Goal: Use online tool/utility: Use online tool/utility

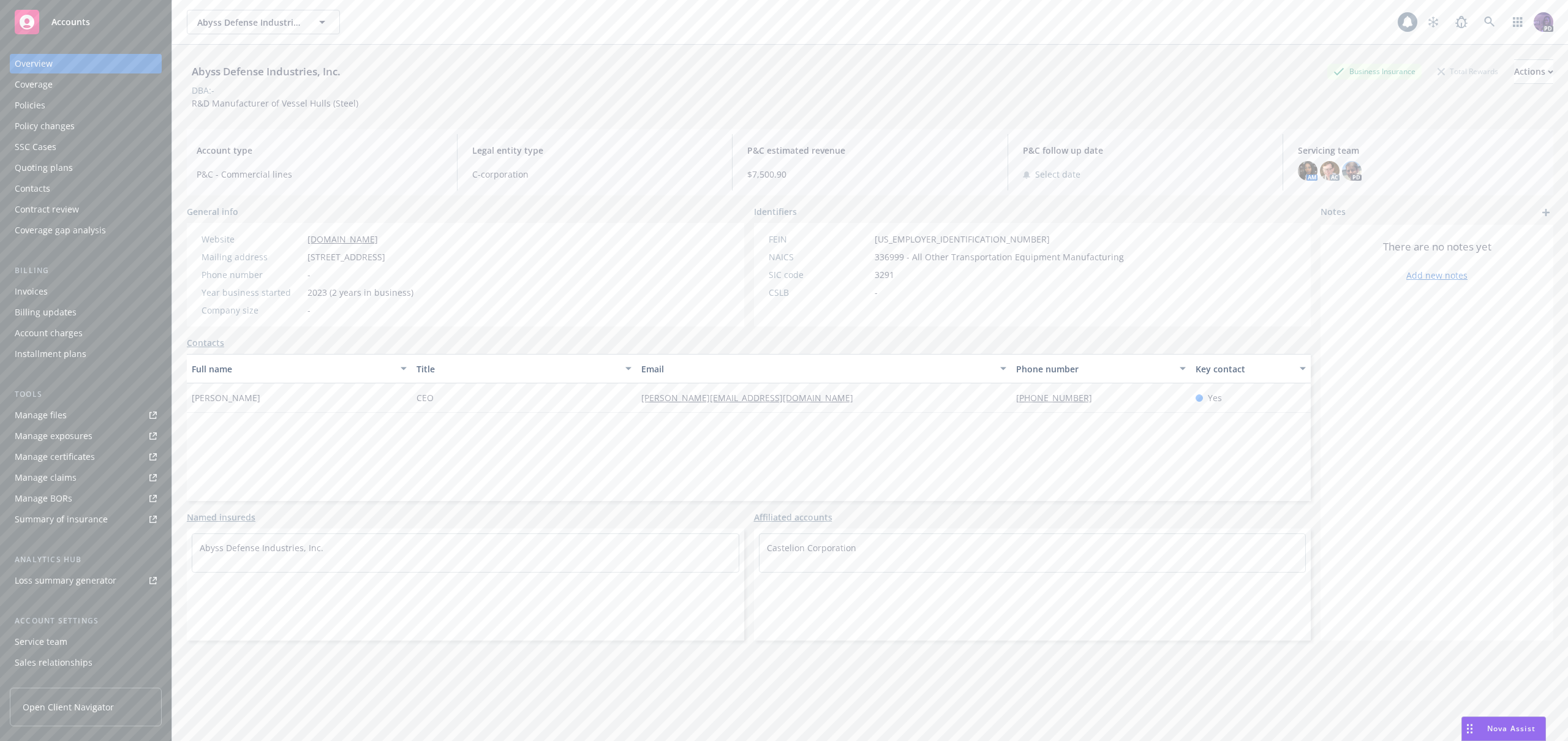
click at [503, 25] on div "Abyss Defense Industries, Inc. Abyss Defense Industries, Inc." at bounding box center [793, 22] width 1211 height 25
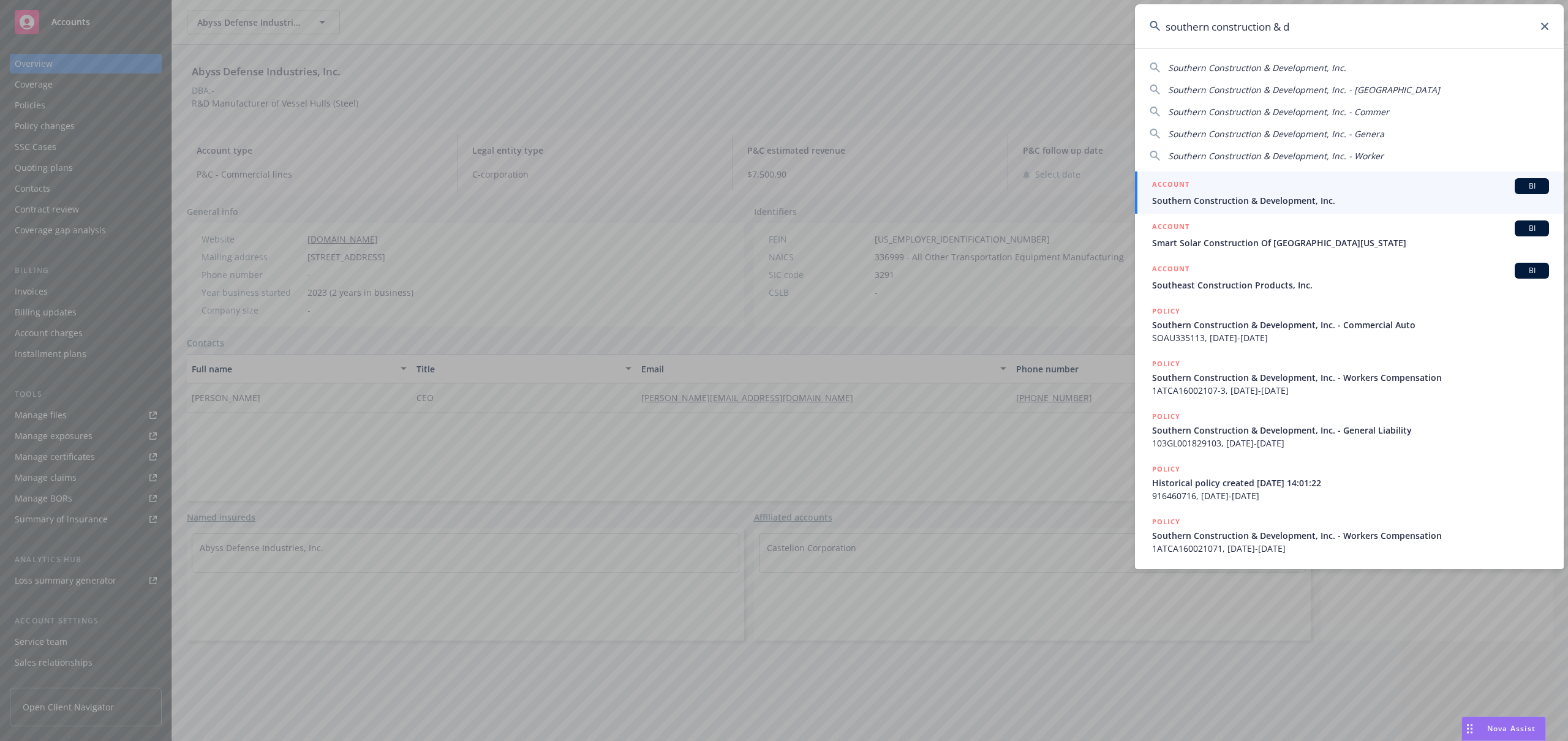
type input "southern construction & de"
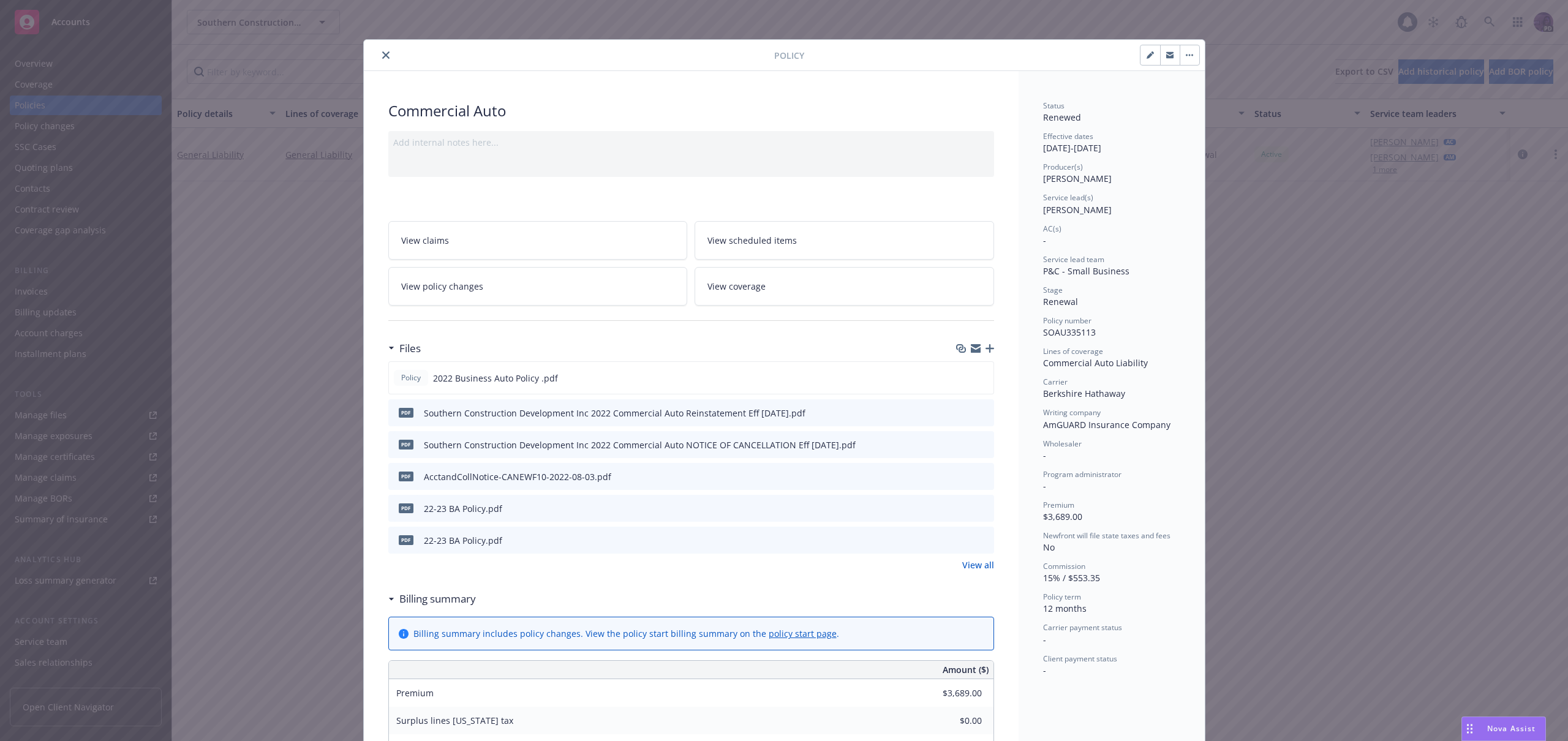
click at [385, 55] on button "close" at bounding box center [386, 55] width 15 height 15
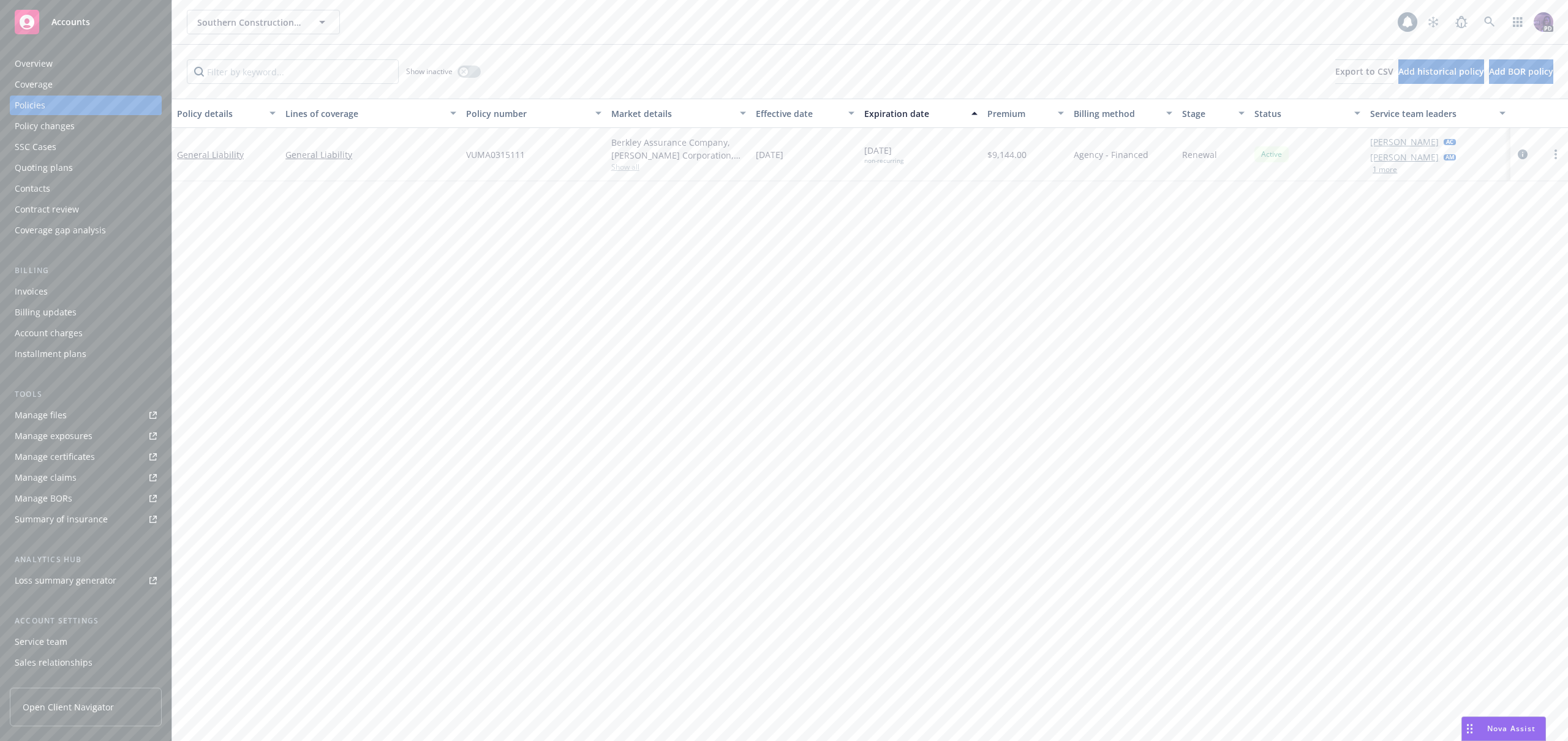
click at [1510, 725] on span "Nova Assist" at bounding box center [1511, 728] width 48 height 11
click at [1155, 678] on textarea at bounding box center [1301, 686] width 469 height 56
click at [1077, 703] on icon "button" at bounding box center [1081, 700] width 10 height 10
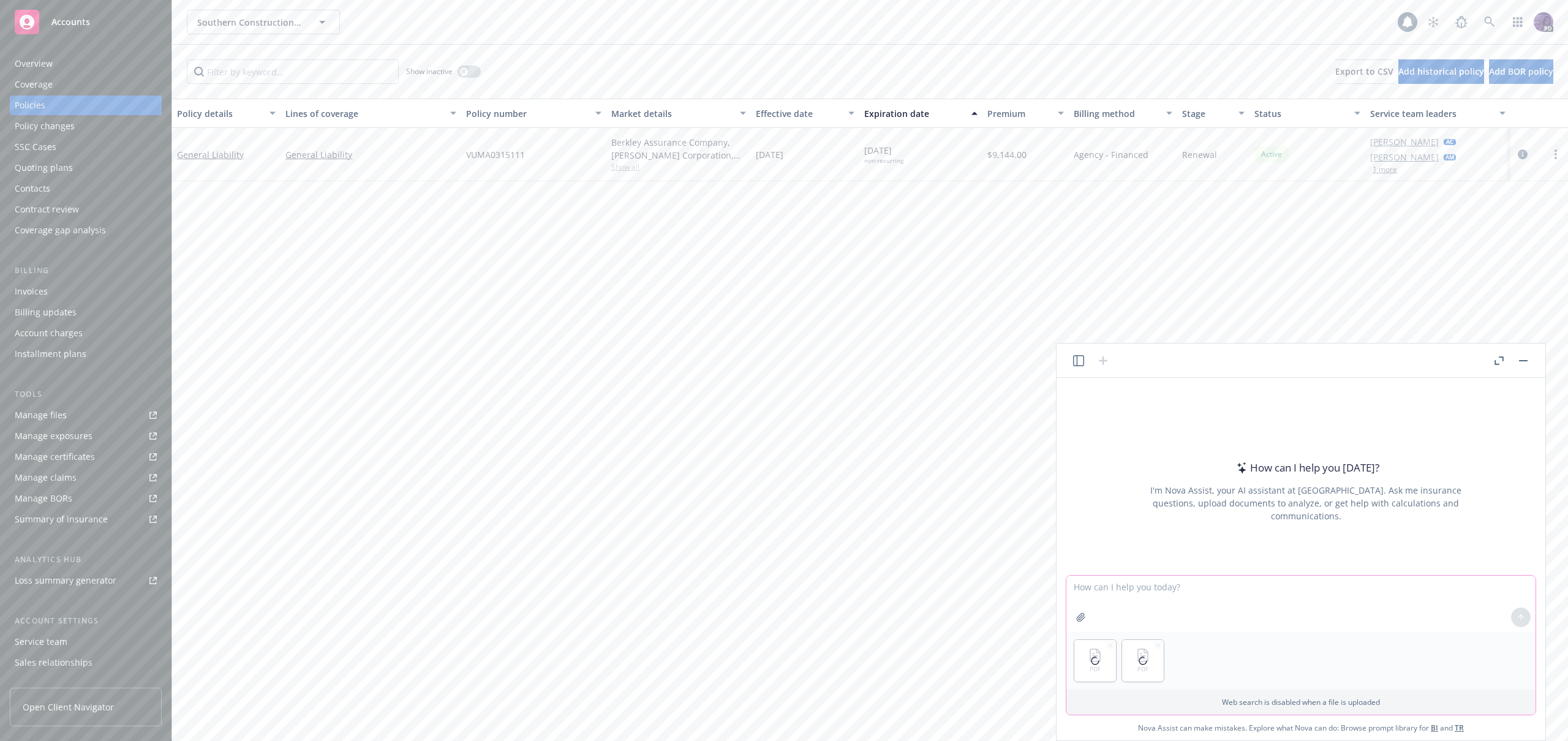
click at [1186, 604] on textarea at bounding box center [1301, 604] width 469 height 56
type textarea "please compare these two files and provide a summary"
click at [1520, 616] on icon at bounding box center [1521, 617] width 8 height 8
